Goal: Transaction & Acquisition: Book appointment/travel/reservation

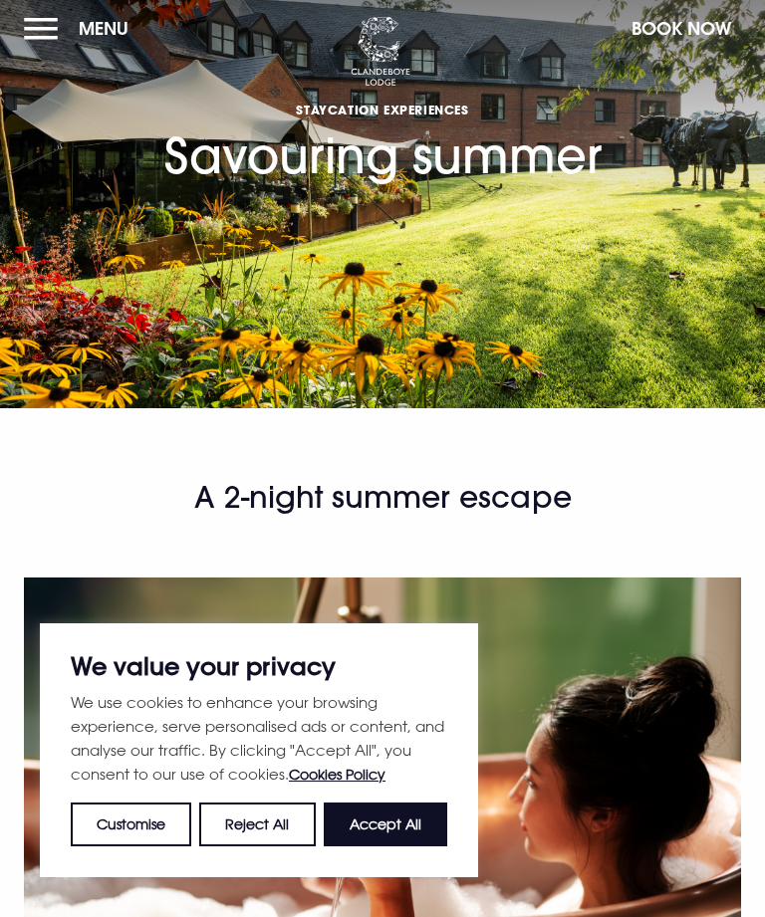
scroll to position [5, 0]
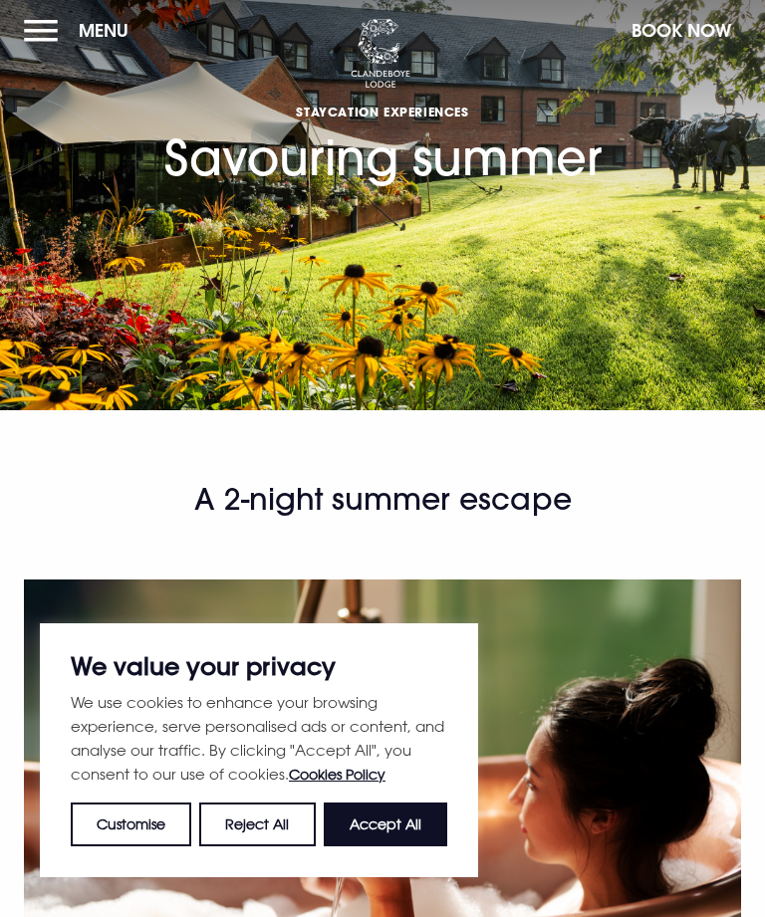
click at [396, 820] on button "Accept All" at bounding box center [385, 824] width 123 height 44
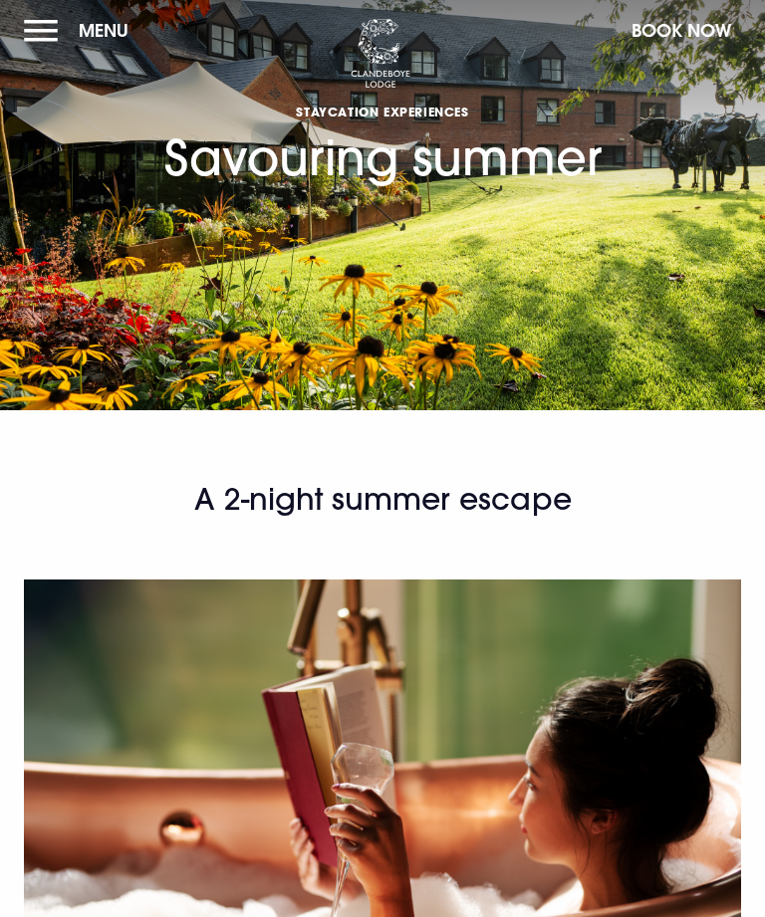
checkbox input "true"
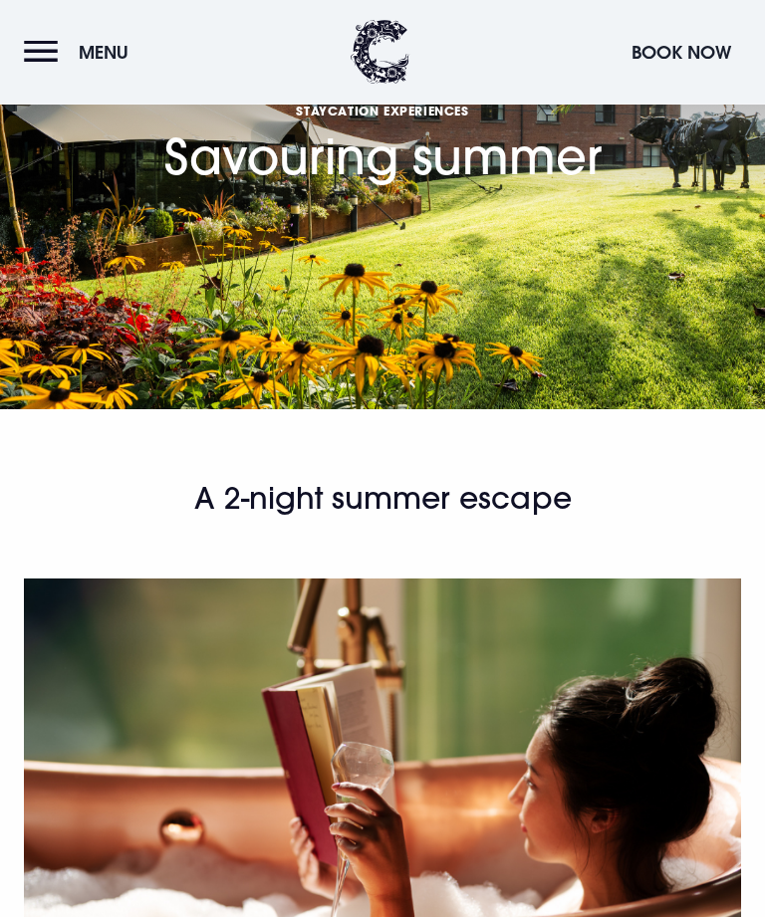
scroll to position [806, 0]
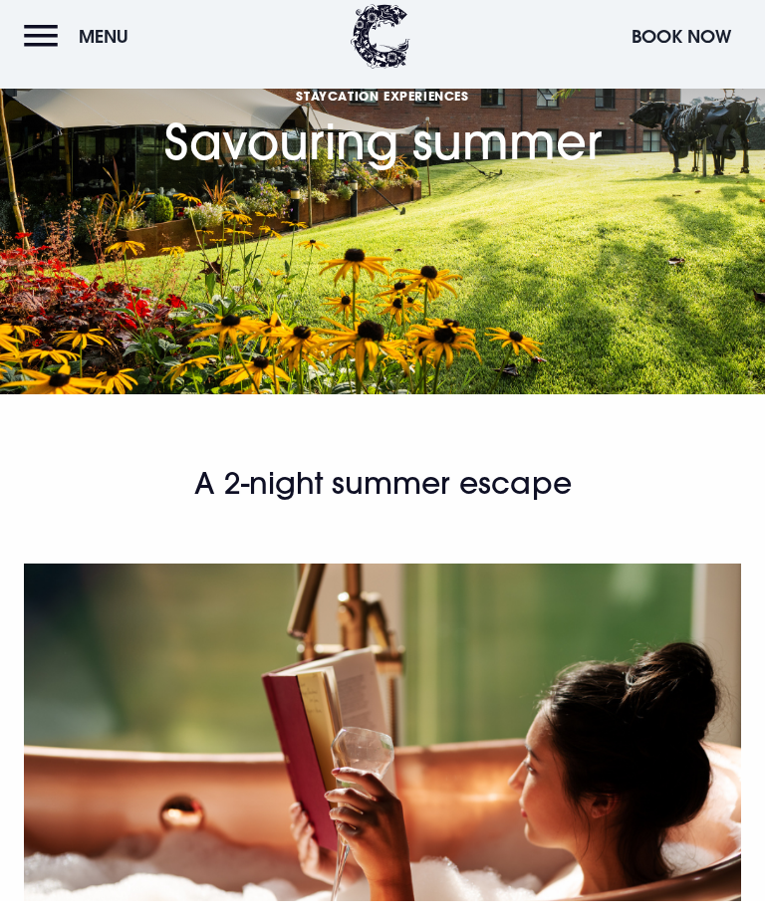
scroll to position [870, 0]
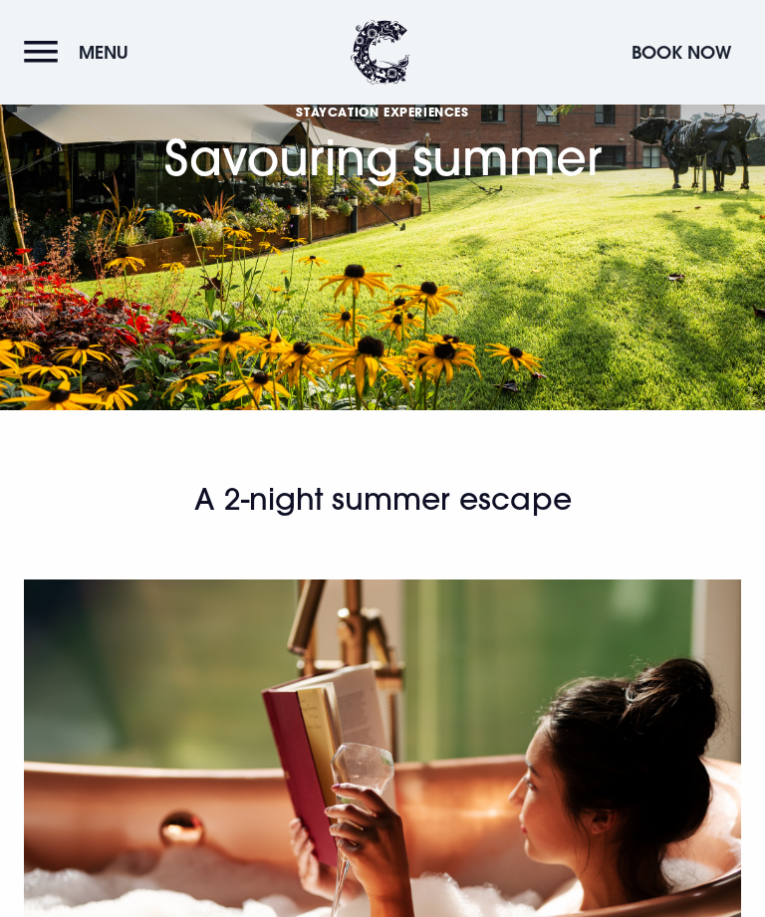
click at [40, 53] on button "Menu" at bounding box center [81, 52] width 114 height 43
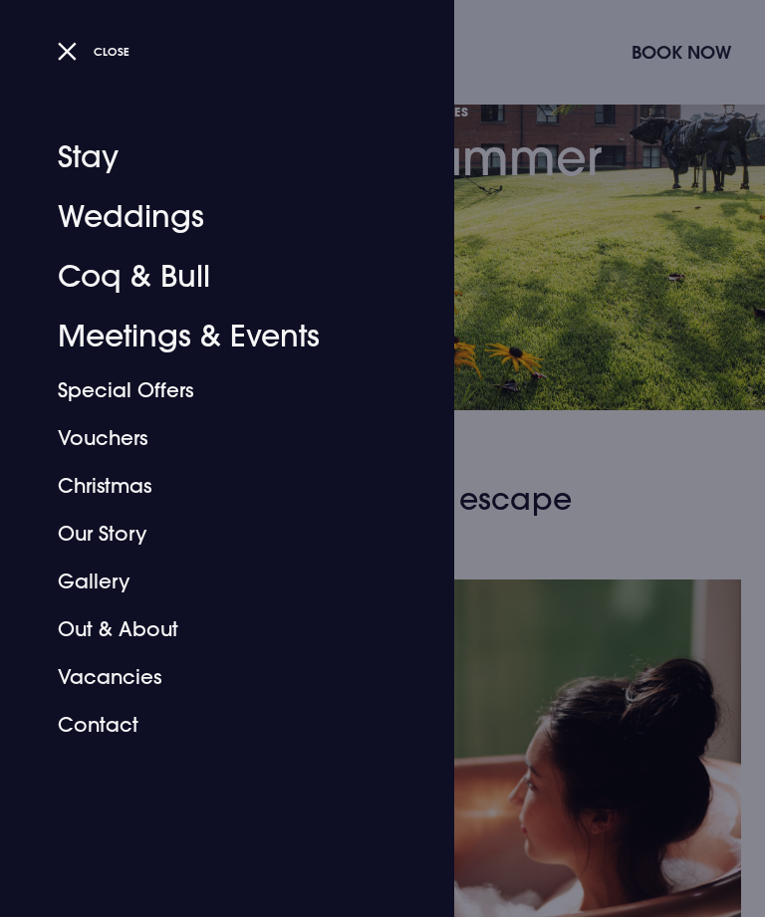
click at [155, 392] on link "Special Offers" at bounding box center [215, 390] width 315 height 48
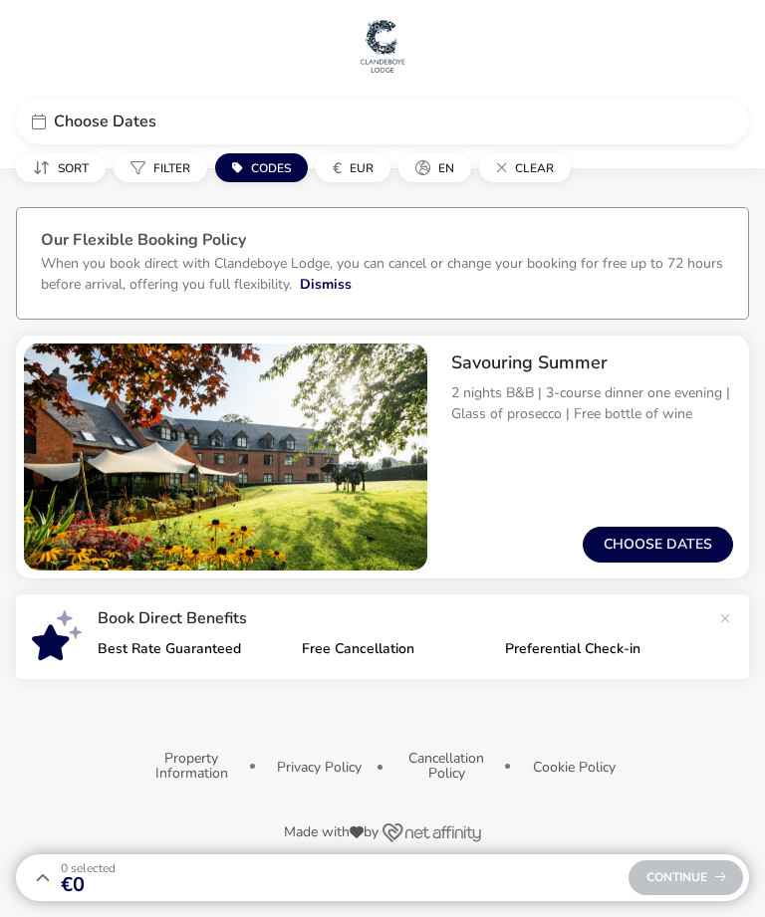
click at [651, 540] on button "Choose dates" at bounding box center [657, 545] width 150 height 36
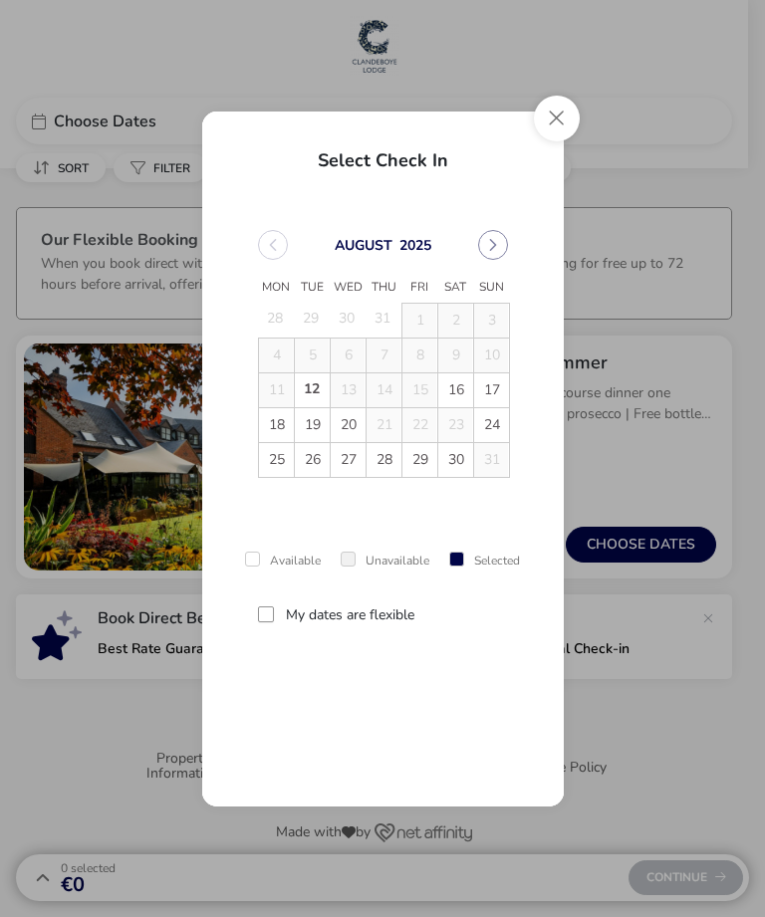
click at [289, 433] on span "18" at bounding box center [277, 426] width 34 height 34
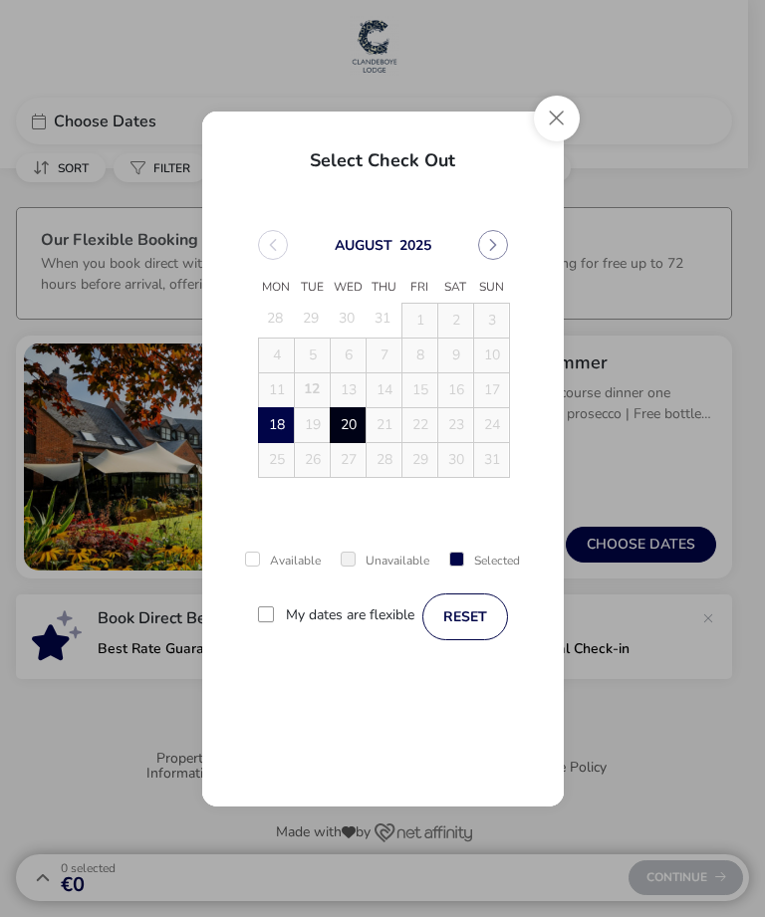
click at [350, 431] on span "20" at bounding box center [348, 426] width 34 height 34
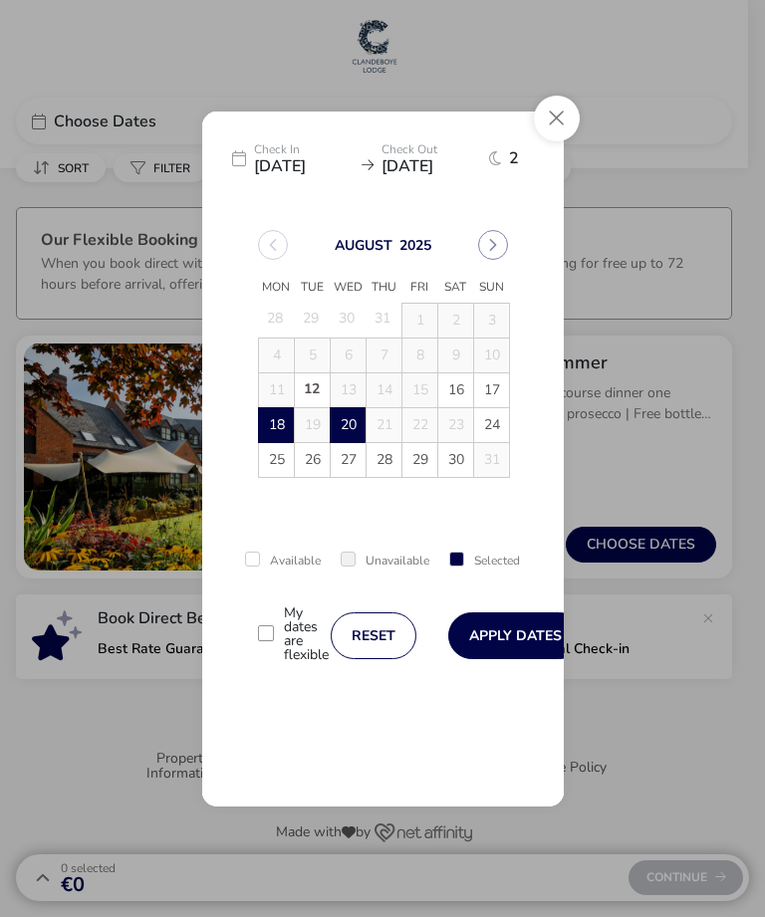
click at [527, 633] on button "Apply Dates" at bounding box center [515, 635] width 134 height 47
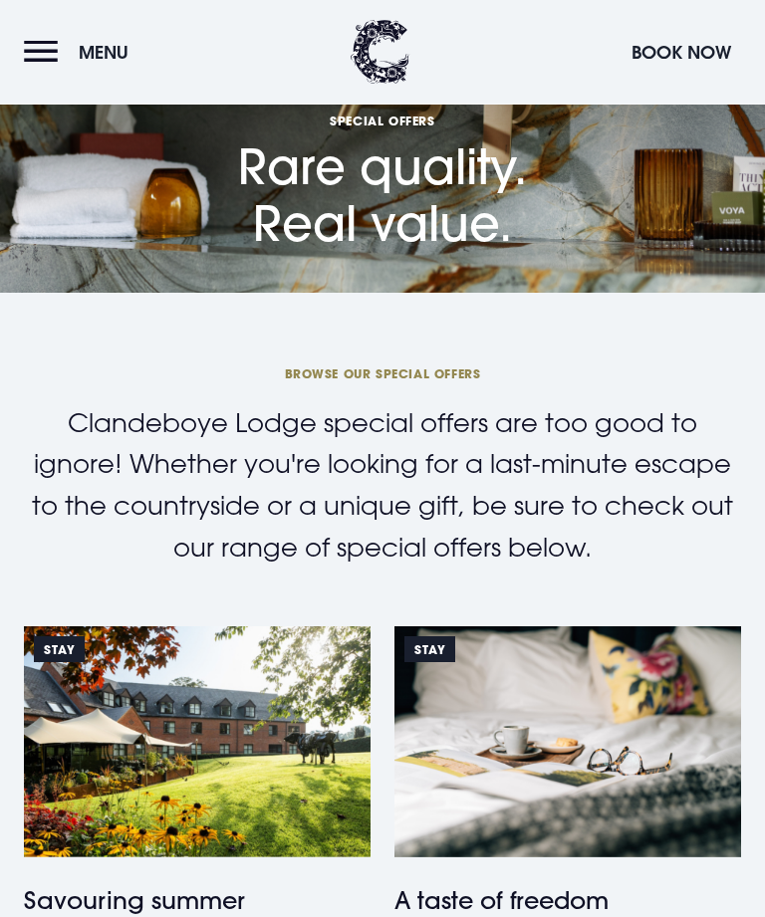
scroll to position [482, 0]
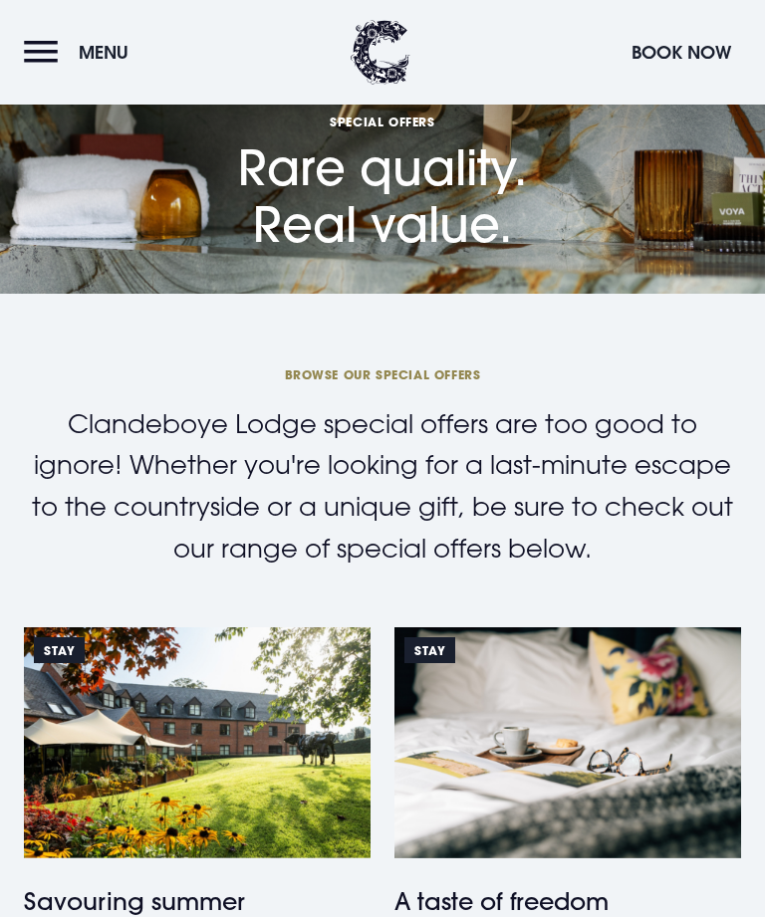
click at [50, 53] on button "Menu" at bounding box center [81, 52] width 114 height 43
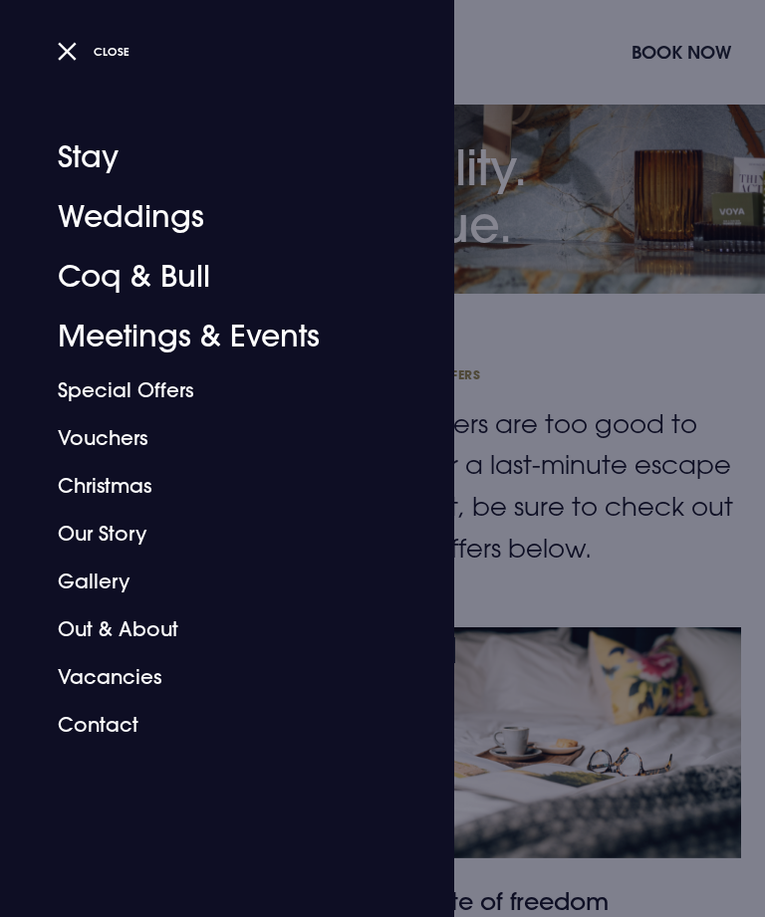
click at [147, 644] on link "Out & About" at bounding box center [215, 629] width 315 height 48
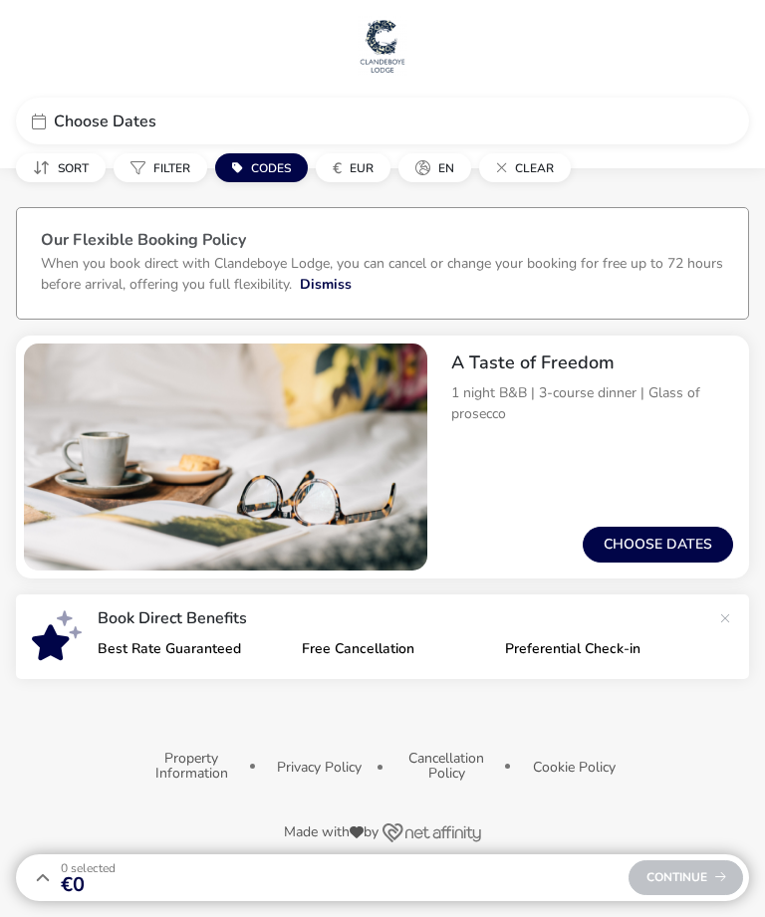
click at [660, 534] on button "Choose dates" at bounding box center [657, 545] width 150 height 36
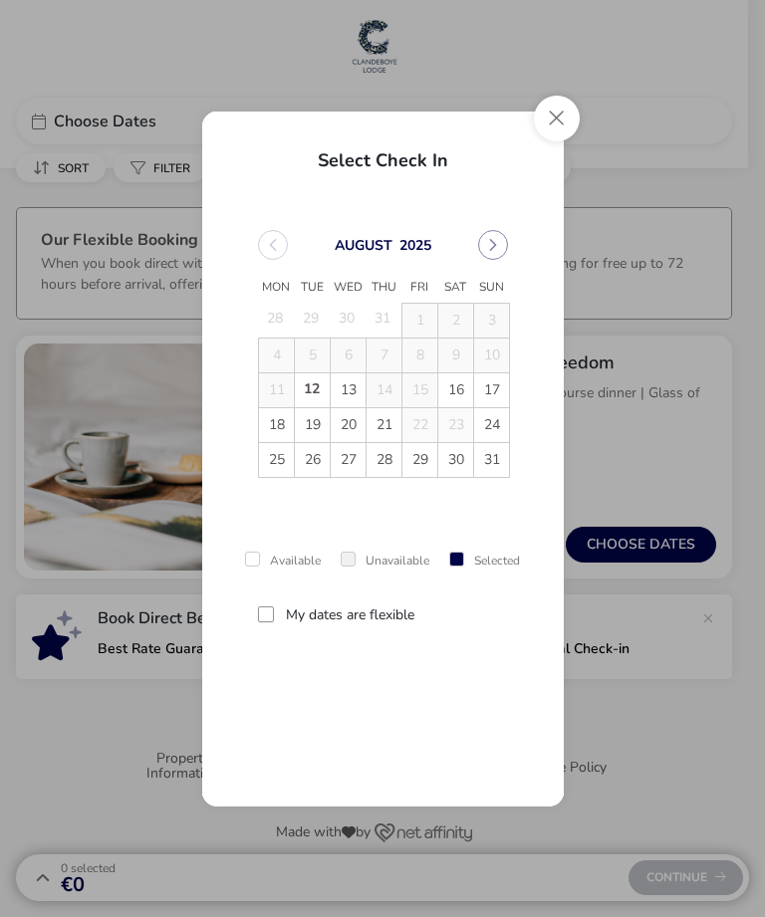
click at [289, 429] on span "18" at bounding box center [277, 426] width 34 height 34
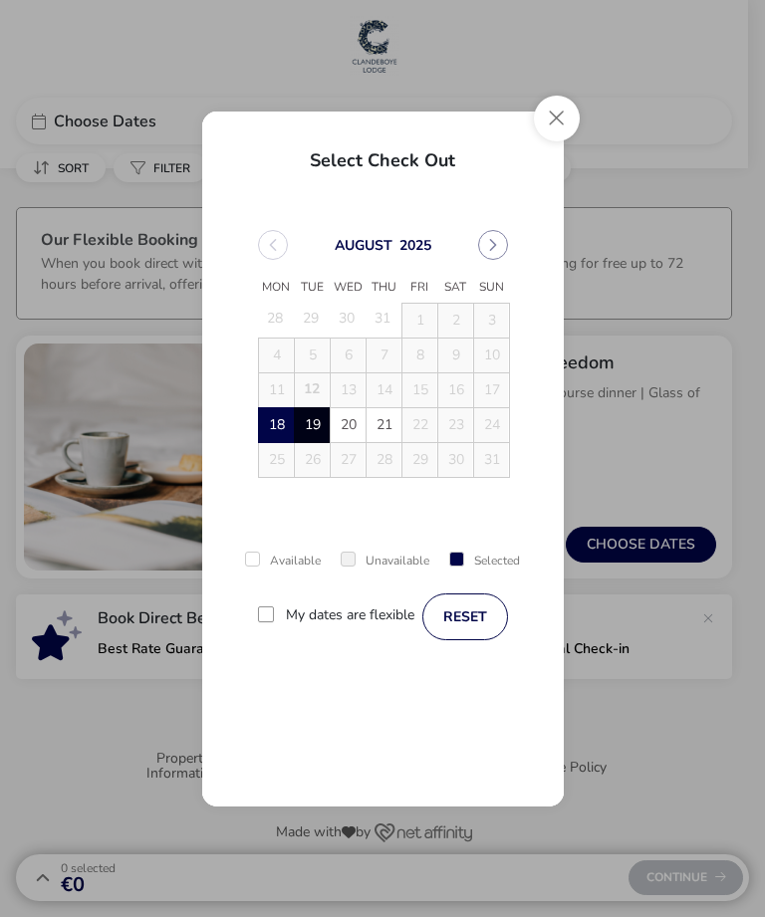
click at [319, 436] on span "19" at bounding box center [313, 426] width 34 height 34
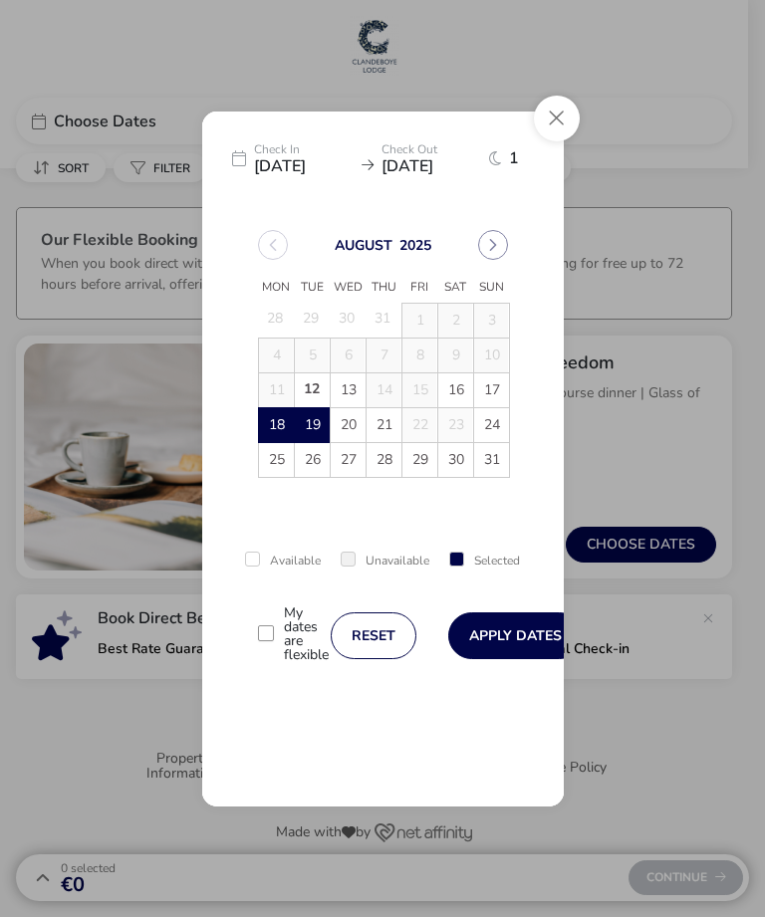
click at [520, 633] on button "Apply Dates" at bounding box center [515, 635] width 134 height 47
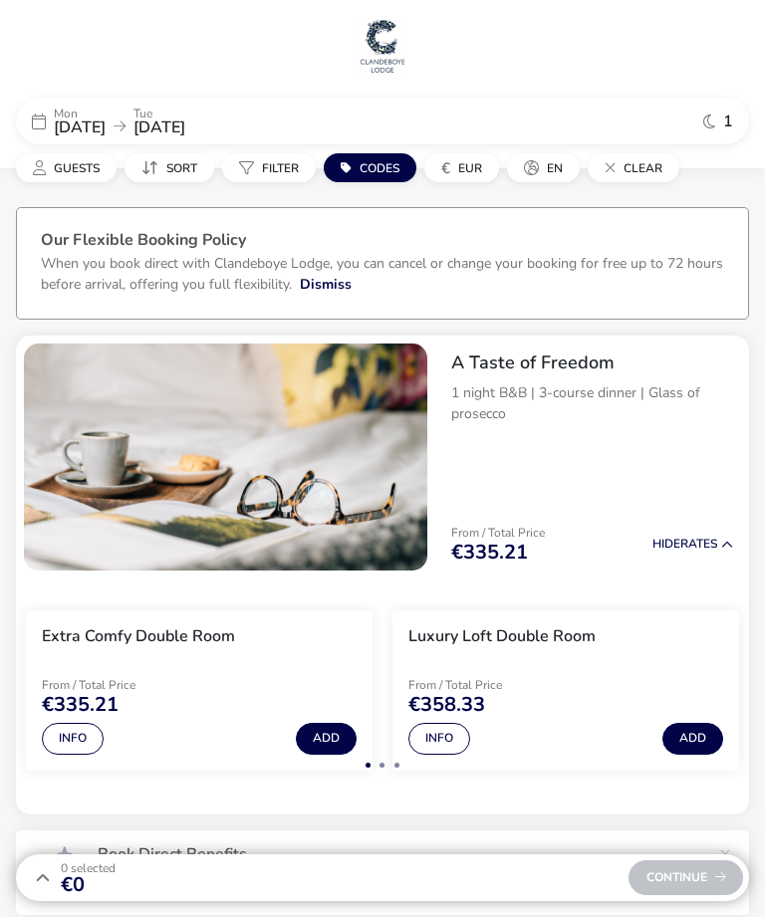
click at [85, 134] on span "18 Aug 2025" at bounding box center [80, 127] width 52 height 22
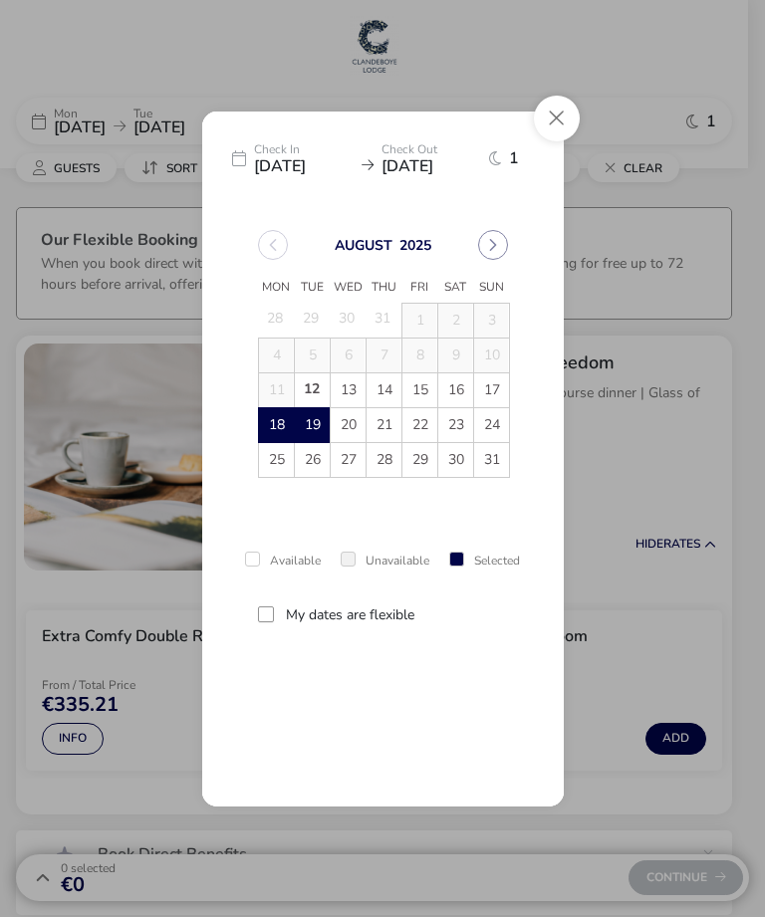
click at [326, 424] on span "19" at bounding box center [313, 426] width 34 height 34
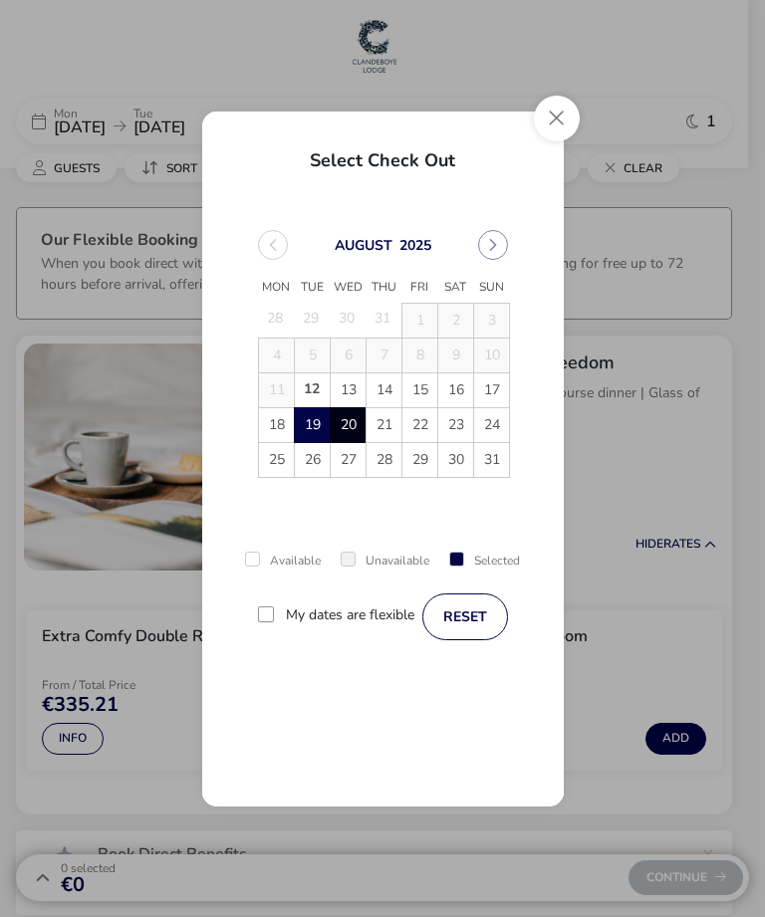
click at [355, 431] on span "20" at bounding box center [348, 426] width 34 height 34
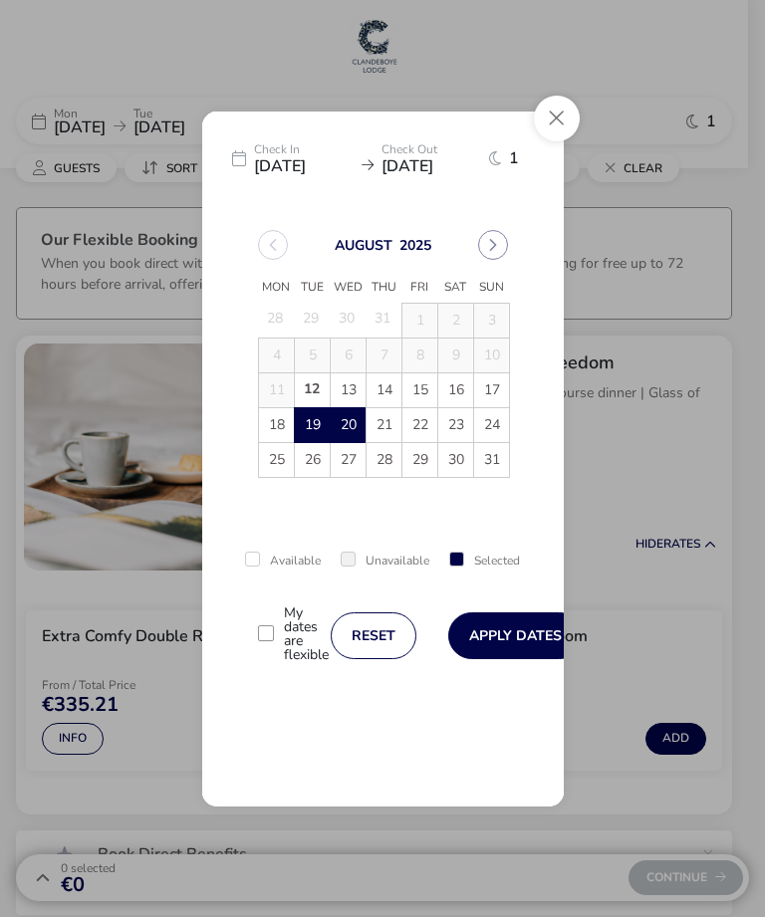
click at [519, 640] on button "Apply Dates" at bounding box center [515, 635] width 134 height 47
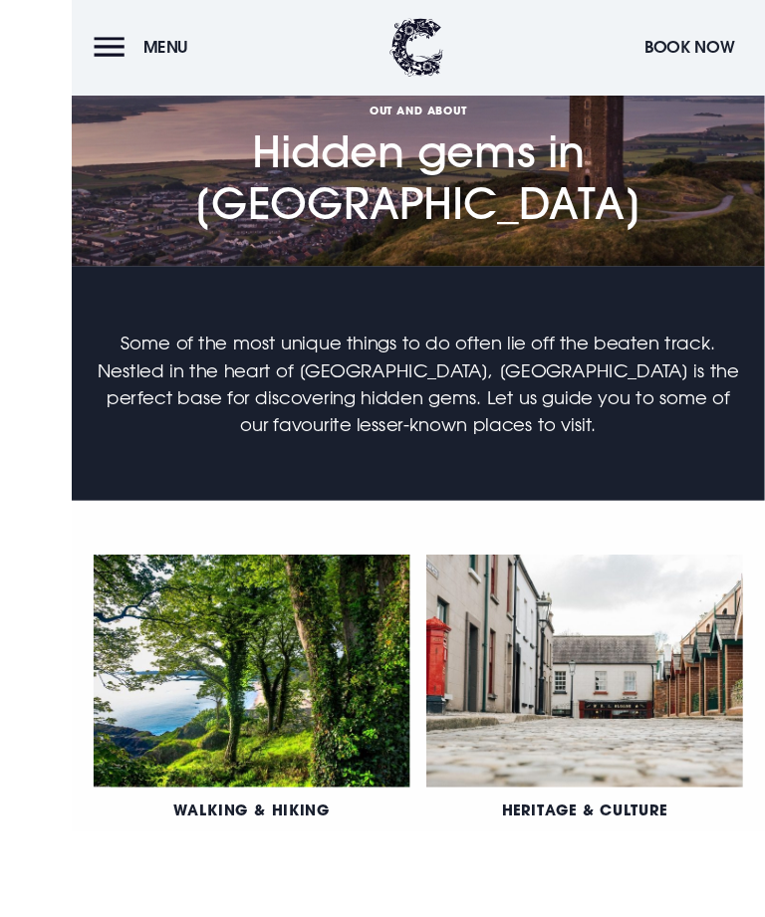
scroll to position [630, 0]
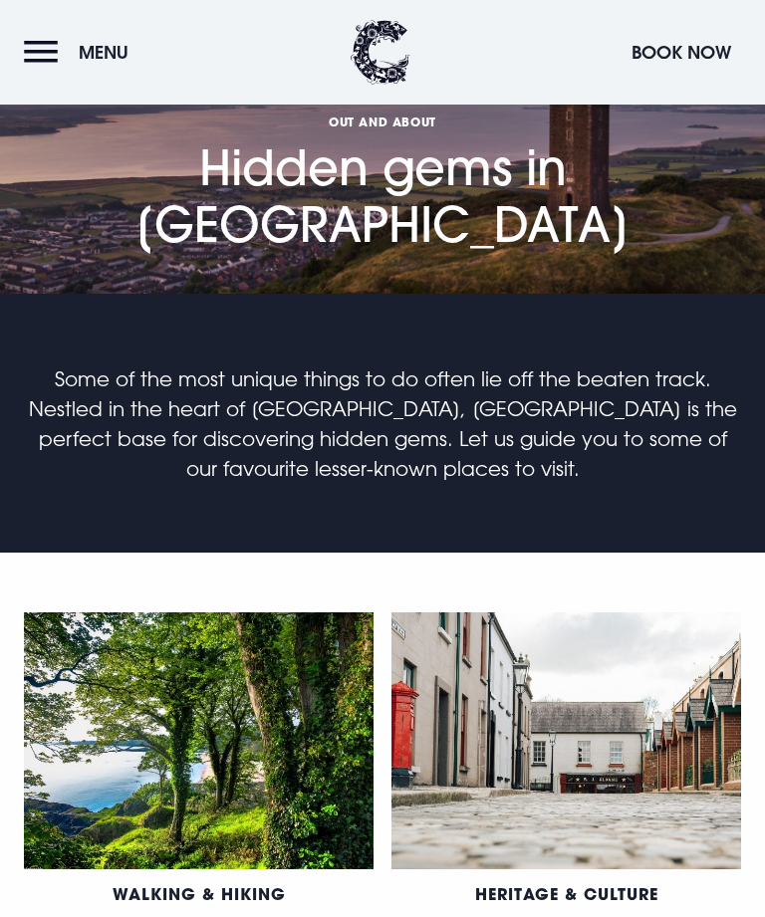
click at [580, 883] on link "Heritage & Culture" at bounding box center [566, 893] width 183 height 21
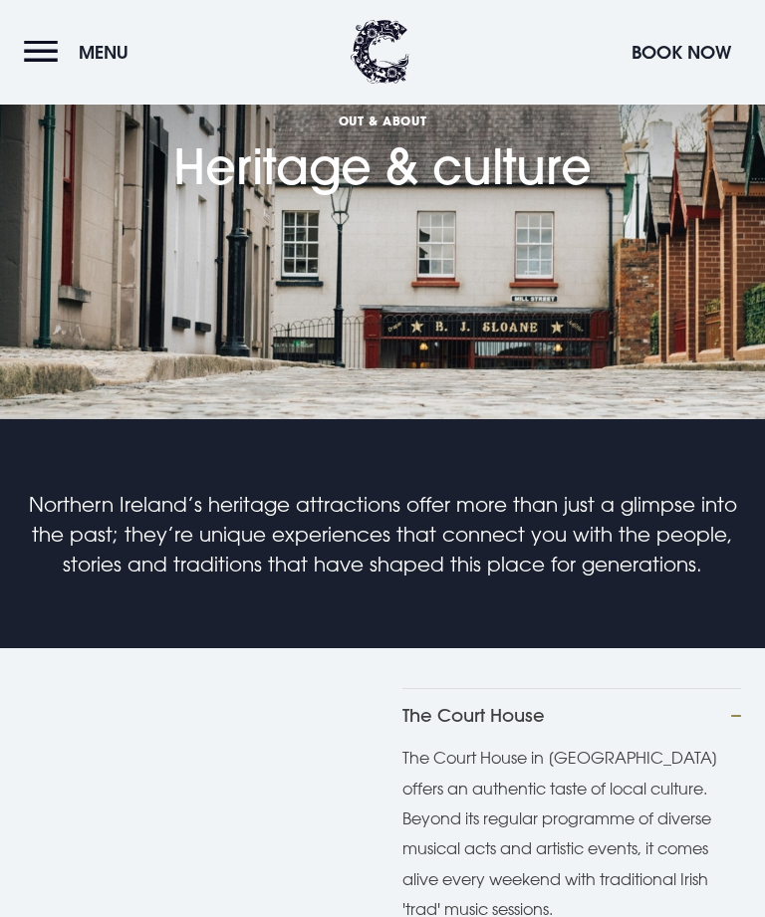
scroll to position [644, 0]
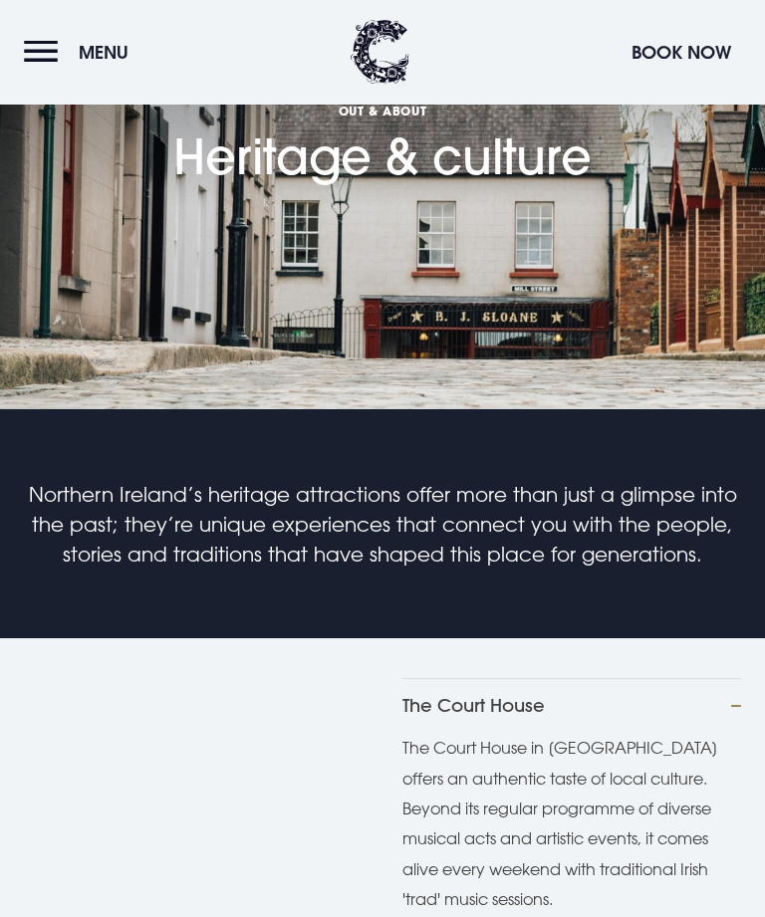
scroll to position [970, 0]
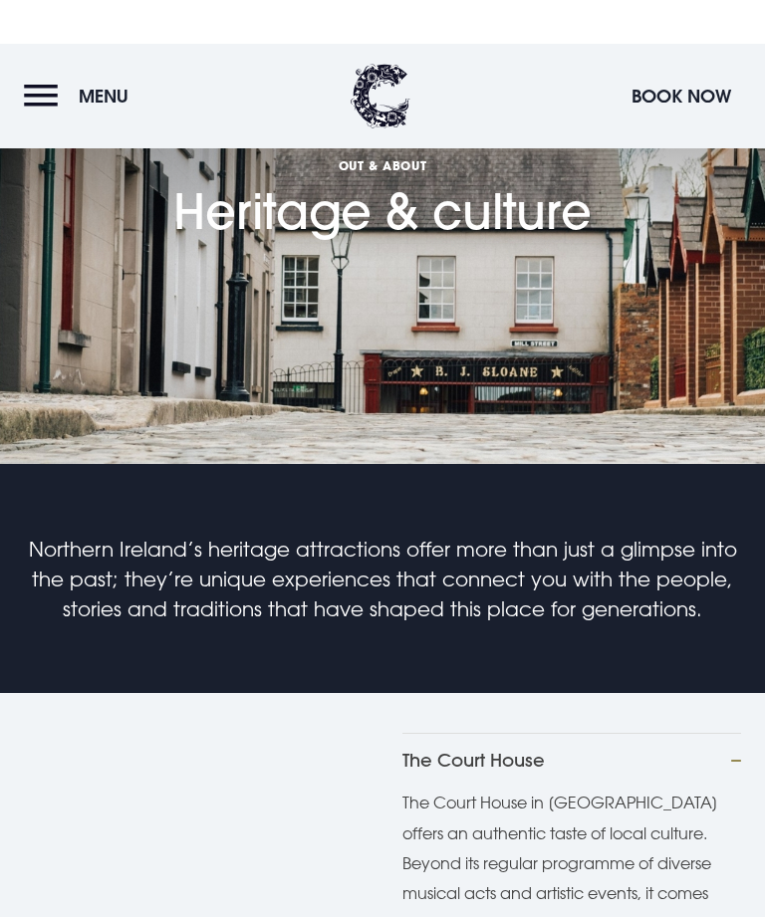
scroll to position [0, 0]
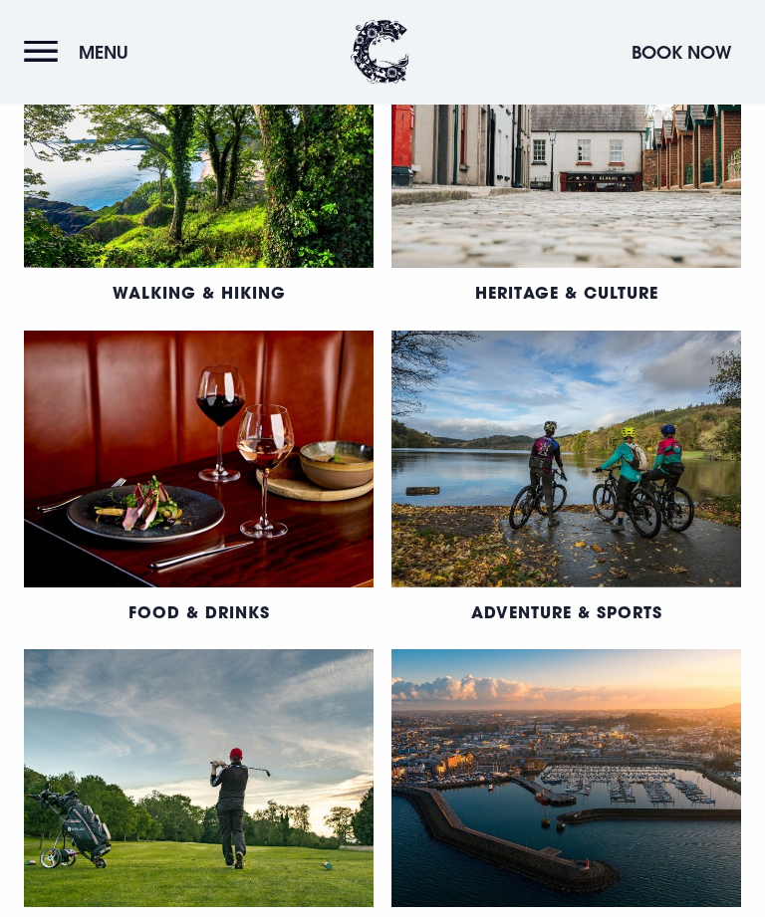
scroll to position [605, 0]
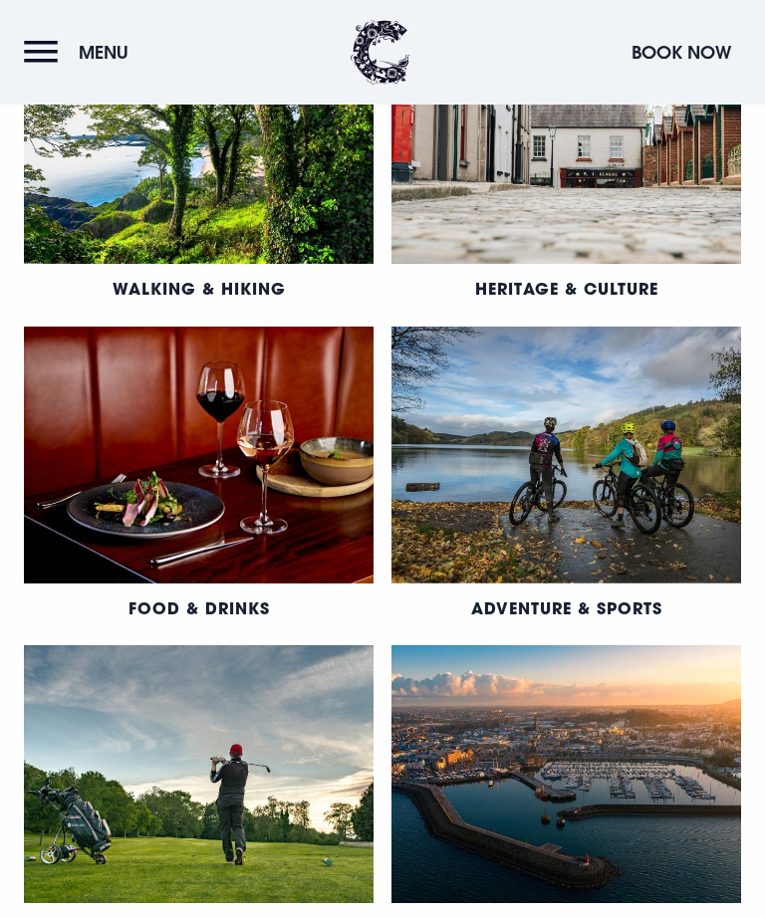
click at [565, 916] on link "What's On" at bounding box center [566, 927] width 101 height 21
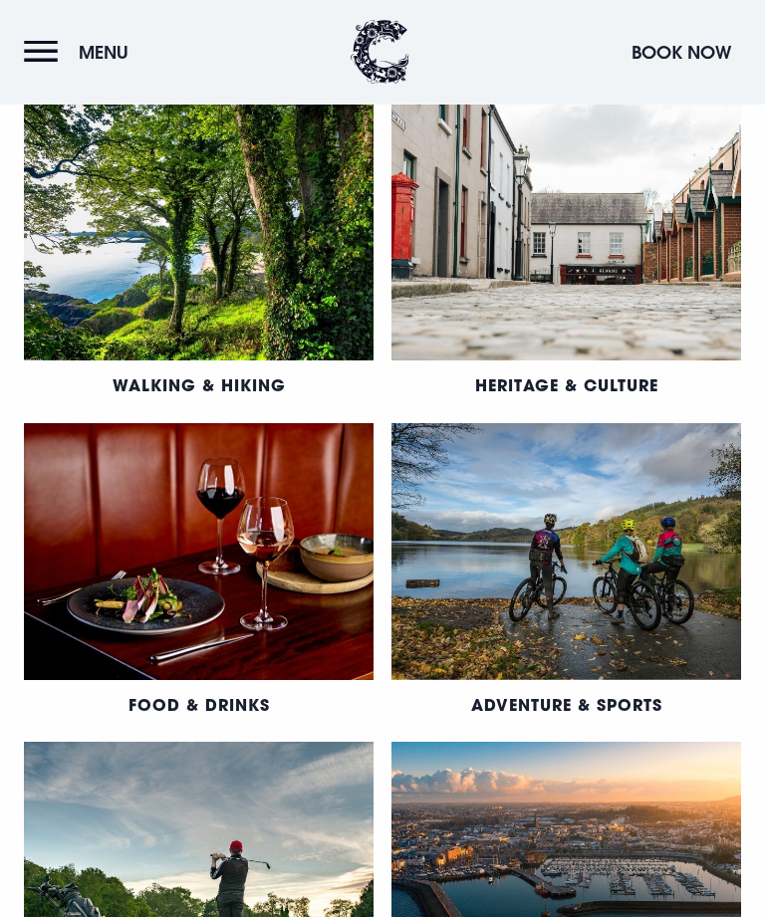
scroll to position [509, 0]
click at [262, 388] on link "Walking & Hiking" at bounding box center [198, 384] width 173 height 21
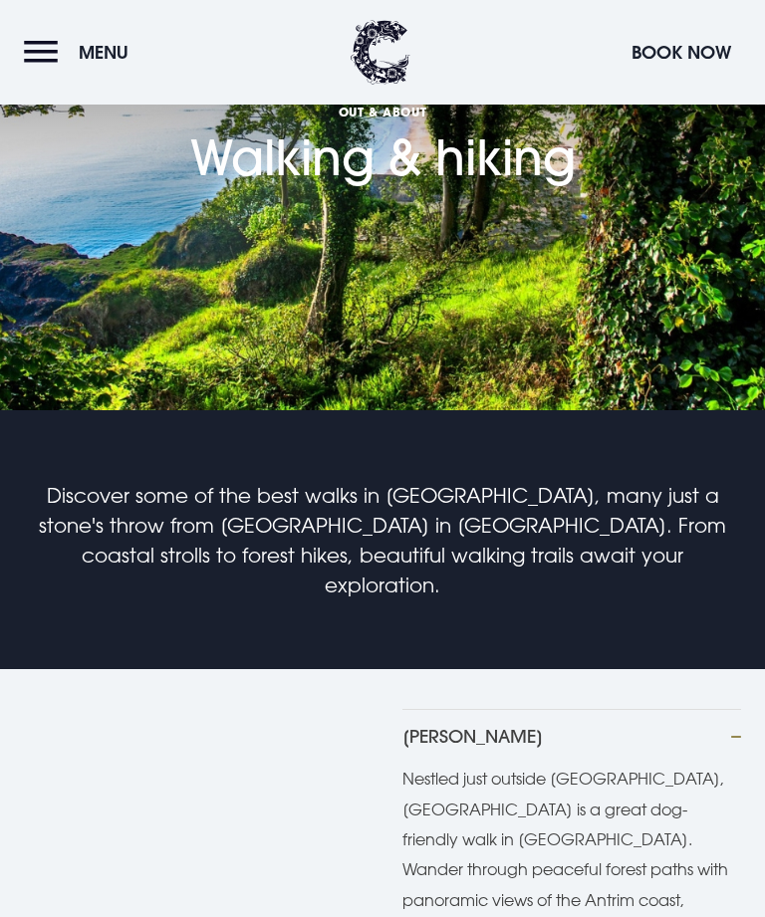
scroll to position [5, 0]
click at [49, 53] on button "Menu" at bounding box center [81, 52] width 114 height 43
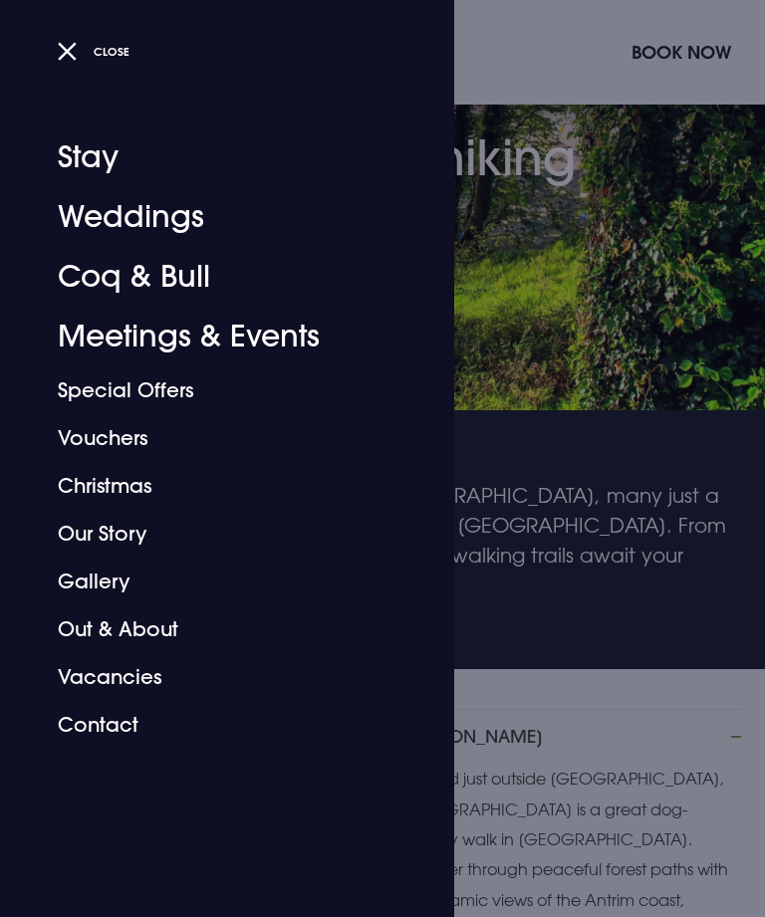
click at [113, 55] on span "Close" at bounding box center [112, 51] width 36 height 15
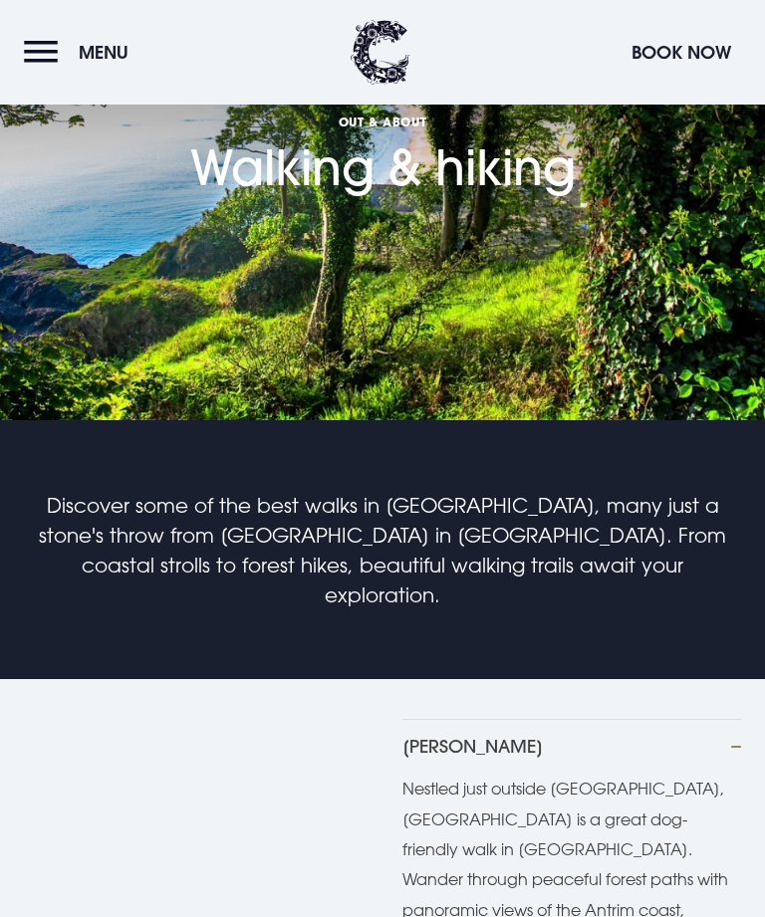
scroll to position [0, 0]
click at [190, 40] on header "Menu Book Now" at bounding box center [382, 52] width 765 height 105
